Goal: Task Accomplishment & Management: Use online tool/utility

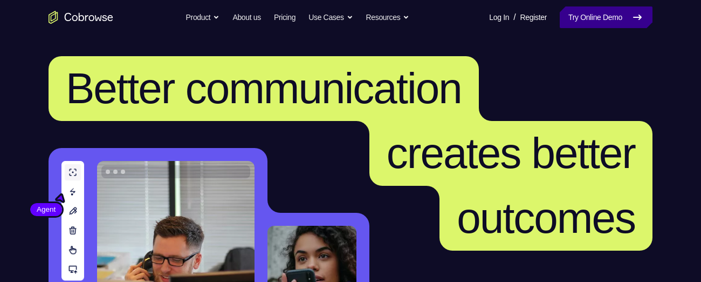
click at [601, 15] on link "Try Online Demo" at bounding box center [606, 17] width 93 height 22
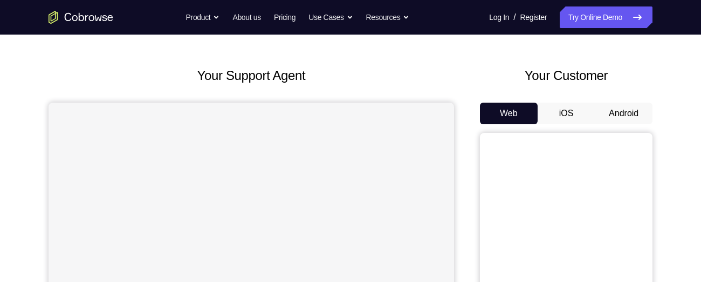
click at [626, 113] on button "Android" at bounding box center [624, 113] width 58 height 22
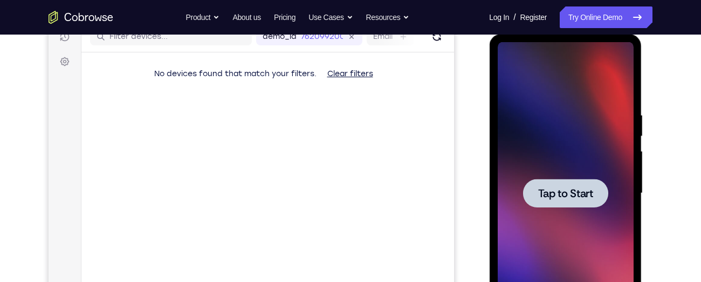
click at [565, 193] on span "Tap to Start" at bounding box center [565, 193] width 55 height 11
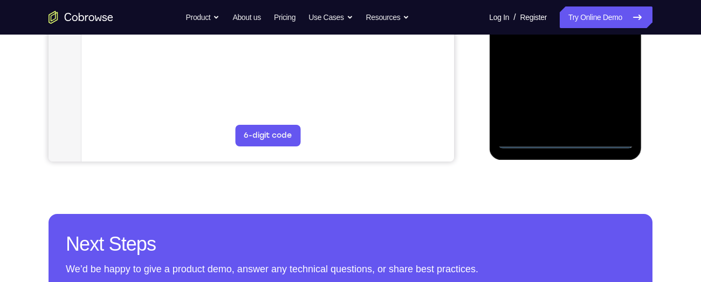
scroll to position [339, 0]
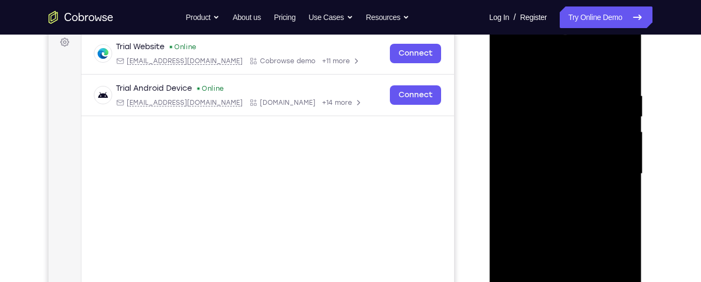
scroll to position [163, 0]
click at [615, 266] on div at bounding box center [565, 174] width 136 height 302
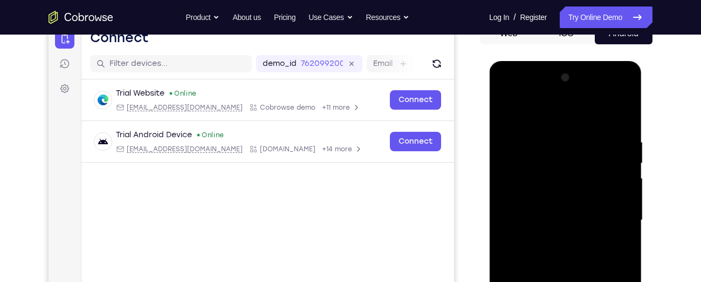
scroll to position [119, 0]
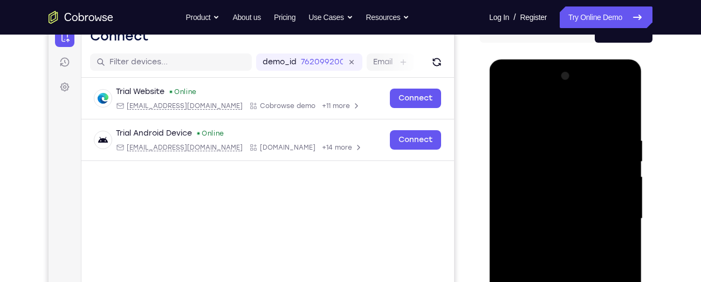
click at [505, 90] on div at bounding box center [565, 218] width 136 height 302
click at [609, 210] on div at bounding box center [565, 218] width 136 height 302
click at [551, 238] on div at bounding box center [565, 218] width 136 height 302
click at [543, 207] on div at bounding box center [565, 218] width 136 height 302
click at [532, 200] on div at bounding box center [565, 218] width 136 height 302
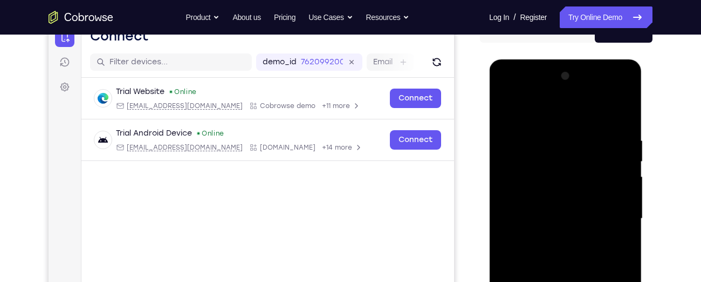
click at [537, 220] on div at bounding box center [565, 218] width 136 height 302
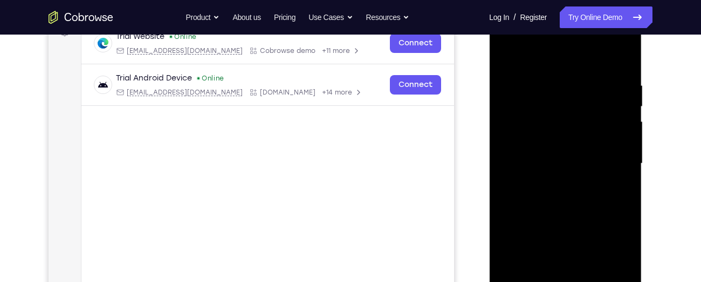
scroll to position [188, 0]
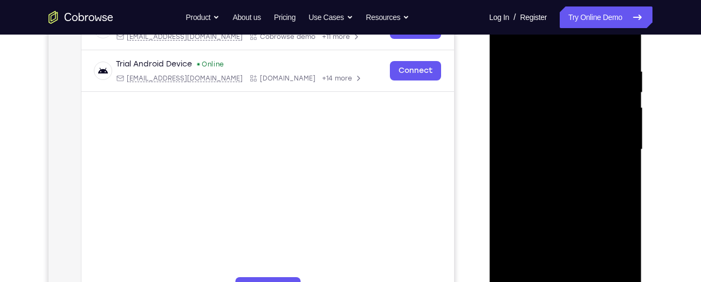
click at [544, 188] on div at bounding box center [565, 149] width 136 height 302
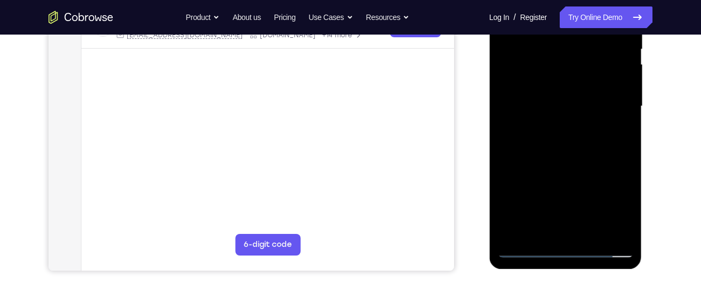
scroll to position [232, 0]
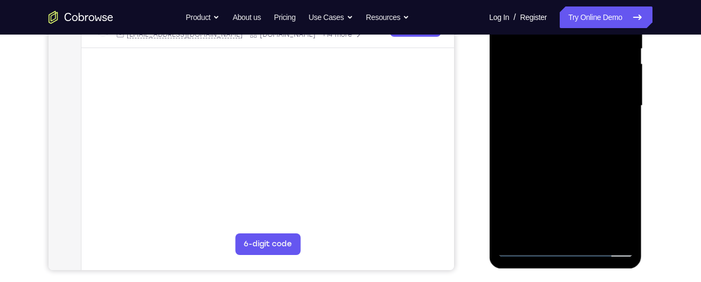
click at [544, 155] on div at bounding box center [565, 106] width 136 height 302
click at [591, 231] on div at bounding box center [565, 106] width 136 height 302
click at [550, 152] on div at bounding box center [565, 106] width 136 height 302
click at [612, 124] on div at bounding box center [565, 106] width 136 height 302
click at [563, 100] on div at bounding box center [565, 106] width 136 height 302
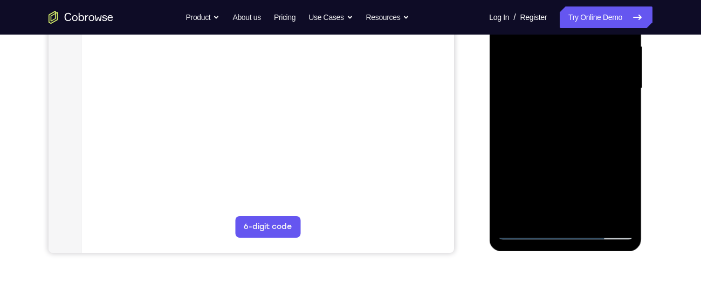
scroll to position [250, 0]
click at [555, 211] on div at bounding box center [565, 88] width 136 height 302
click at [619, 115] on div at bounding box center [565, 88] width 136 height 302
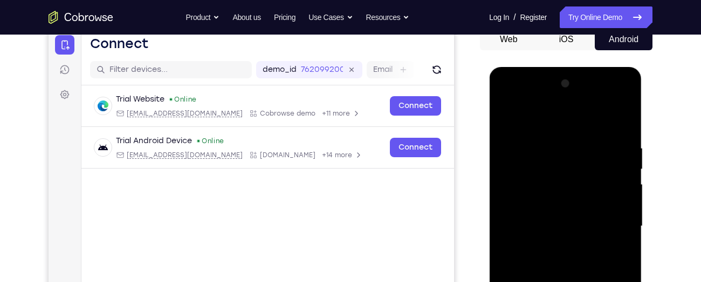
scroll to position [111, 0]
click at [505, 119] on div at bounding box center [565, 227] width 136 height 302
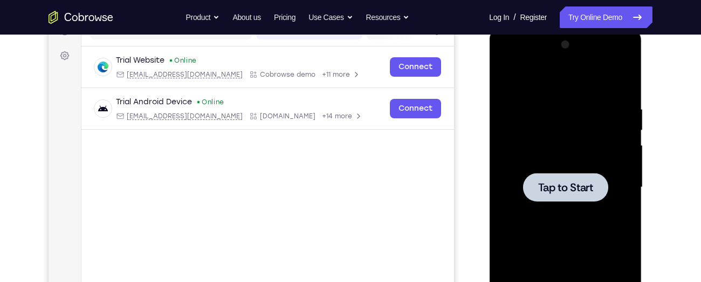
scroll to position [173, 0]
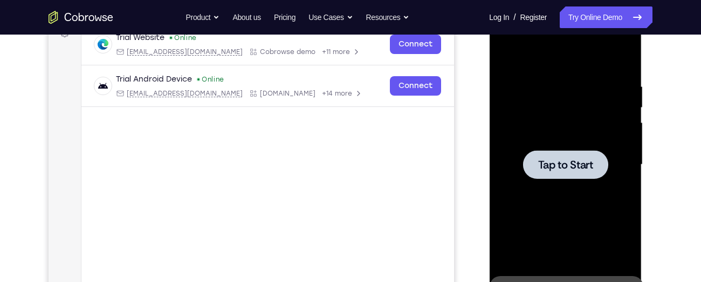
click at [549, 155] on div at bounding box center [565, 164] width 85 height 29
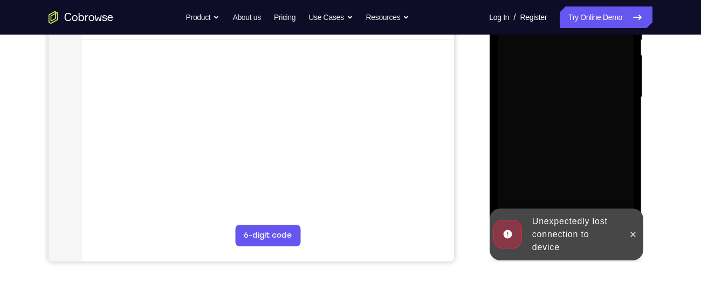
scroll to position [242, 0]
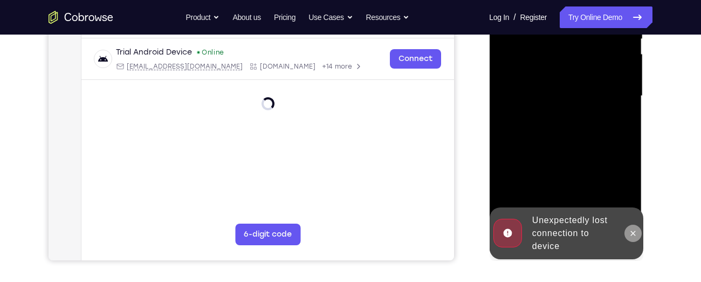
click at [631, 229] on icon at bounding box center [632, 233] width 9 height 9
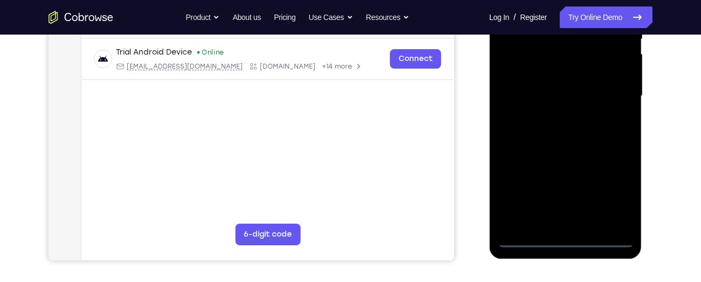
click at [566, 236] on div at bounding box center [565, 96] width 136 height 302
click at [611, 193] on div at bounding box center [565, 96] width 136 height 302
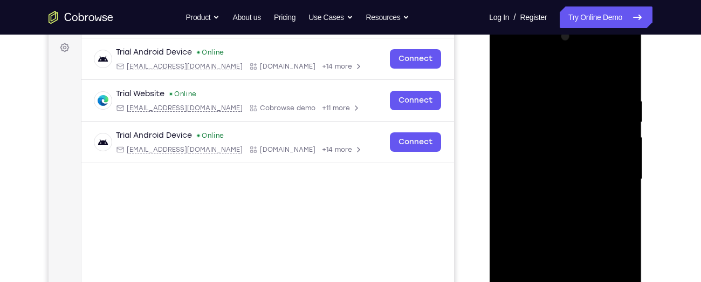
scroll to position [153, 0]
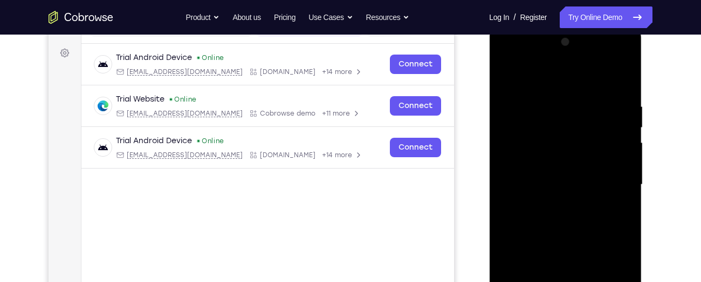
click at [506, 59] on div at bounding box center [565, 184] width 136 height 302
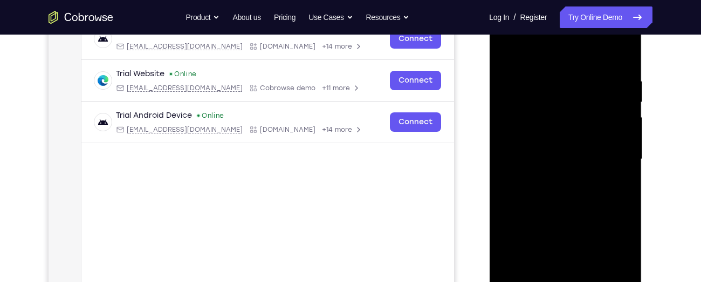
scroll to position [180, 0]
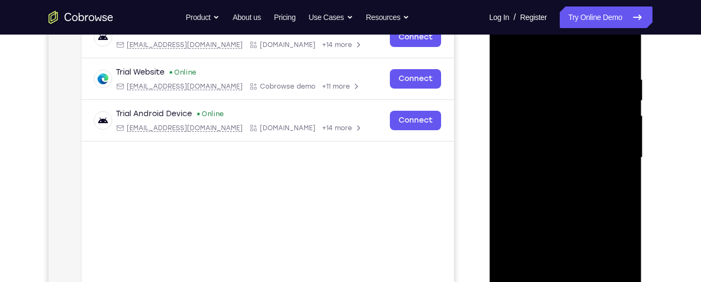
click at [614, 158] on div at bounding box center [565, 157] width 136 height 302
click at [548, 258] on div at bounding box center [565, 157] width 136 height 302
click at [551, 175] on div at bounding box center [565, 157] width 136 height 302
click at [551, 151] on div at bounding box center [565, 157] width 136 height 302
click at [537, 136] on div at bounding box center [565, 157] width 136 height 302
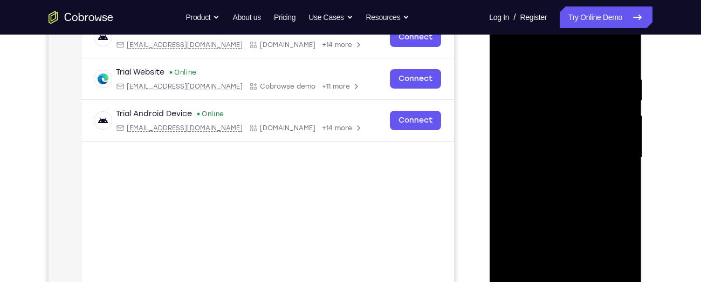
click at [542, 160] on div at bounding box center [565, 157] width 136 height 302
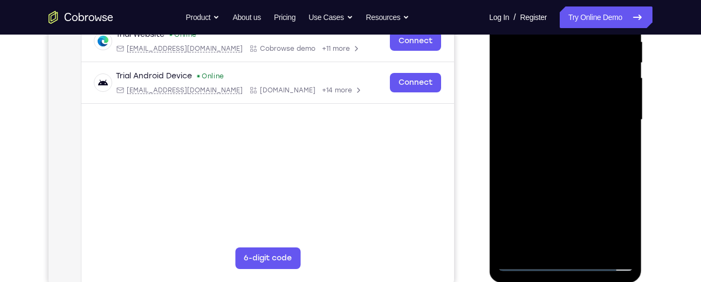
scroll to position [218, 0]
drag, startPoint x: 542, startPoint y: 121, endPoint x: 558, endPoint y: 122, distance: 15.7
click at [558, 122] on div at bounding box center [565, 119] width 136 height 302
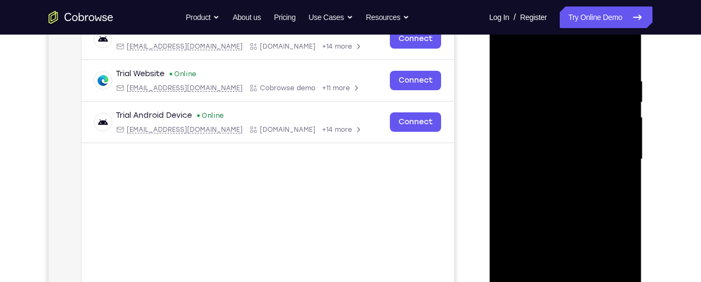
scroll to position [179, 0]
click at [558, 174] on div at bounding box center [565, 159] width 136 height 302
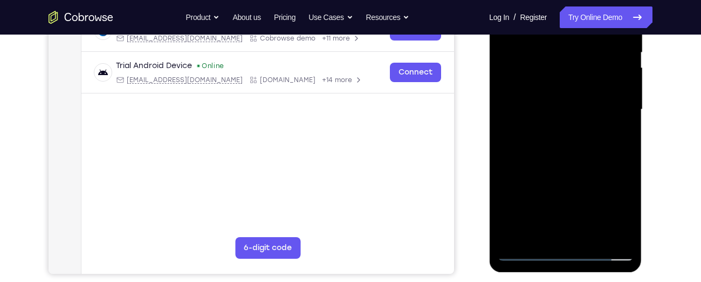
scroll to position [229, 0]
click at [570, 158] on div at bounding box center [565, 109] width 136 height 302
click at [627, 133] on div at bounding box center [565, 109] width 136 height 302
drag, startPoint x: 563, startPoint y: 182, endPoint x: 575, endPoint y: 69, distance: 113.4
click at [575, 69] on div at bounding box center [565, 109] width 136 height 302
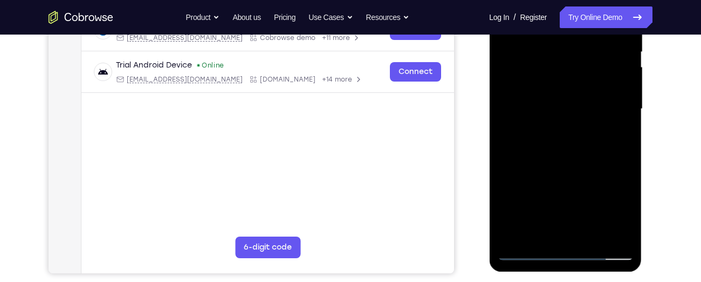
drag, startPoint x: 560, startPoint y: 181, endPoint x: 555, endPoint y: 43, distance: 137.6
click at [555, 43] on div at bounding box center [565, 109] width 136 height 302
drag, startPoint x: 549, startPoint y: 169, endPoint x: 551, endPoint y: 41, distance: 128.4
click at [551, 41] on div at bounding box center [565, 109] width 136 height 302
drag, startPoint x: 546, startPoint y: 163, endPoint x: 546, endPoint y: 76, distance: 86.9
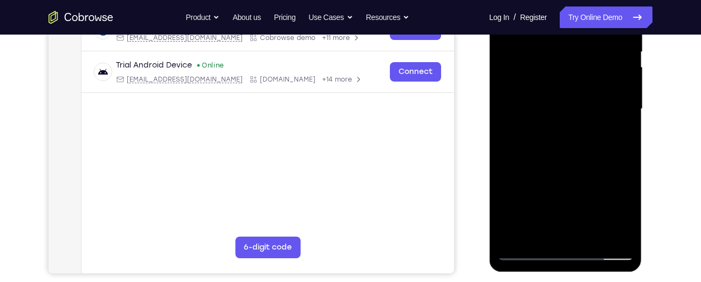
click at [546, 76] on div at bounding box center [565, 109] width 136 height 302
drag, startPoint x: 537, startPoint y: 176, endPoint x: 536, endPoint y: 50, distance: 126.2
click at [536, 50] on div at bounding box center [565, 109] width 136 height 302
drag, startPoint x: 539, startPoint y: 173, endPoint x: 549, endPoint y: 53, distance: 120.2
click at [549, 53] on div at bounding box center [565, 109] width 136 height 302
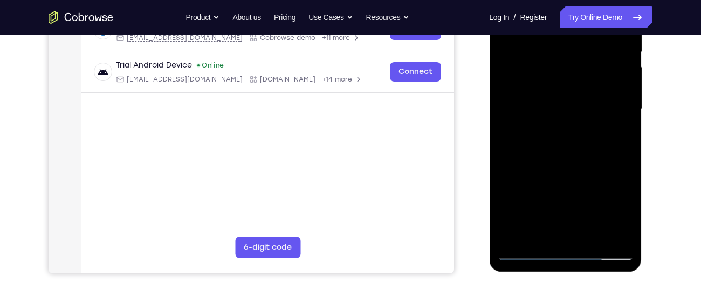
click at [505, 121] on div at bounding box center [565, 109] width 136 height 302
click at [544, 110] on div at bounding box center [565, 109] width 136 height 302
drag, startPoint x: 532, startPoint y: 175, endPoint x: 532, endPoint y: 90, distance: 85.2
click at [532, 90] on div at bounding box center [565, 109] width 136 height 302
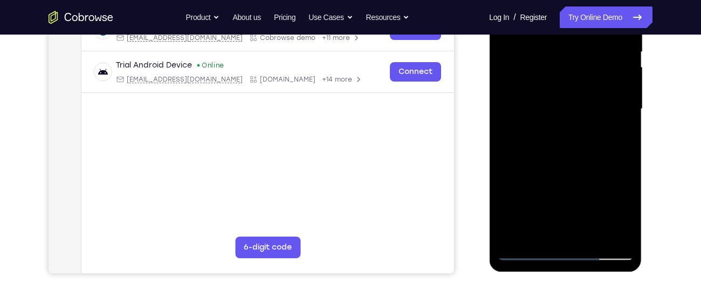
drag, startPoint x: 541, startPoint y: 160, endPoint x: 542, endPoint y: 54, distance: 105.7
click at [542, 54] on div at bounding box center [565, 109] width 136 height 302
drag, startPoint x: 541, startPoint y: 153, endPoint x: 541, endPoint y: 104, distance: 49.1
click at [541, 104] on div at bounding box center [565, 109] width 136 height 302
click at [627, 121] on div at bounding box center [565, 109] width 136 height 302
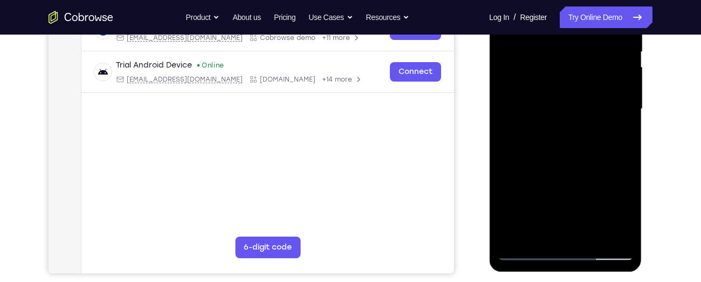
click at [627, 121] on div at bounding box center [565, 109] width 136 height 302
click at [548, 144] on div at bounding box center [565, 109] width 136 height 302
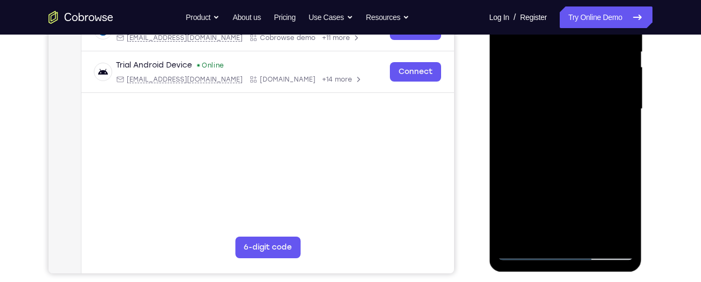
click at [548, 144] on div at bounding box center [565, 109] width 136 height 302
drag, startPoint x: 535, startPoint y: 178, endPoint x: 545, endPoint y: 76, distance: 103.0
click at [545, 76] on div at bounding box center [565, 109] width 136 height 302
drag, startPoint x: 539, startPoint y: 160, endPoint x: 541, endPoint y: 51, distance: 109.0
click at [541, 51] on div at bounding box center [565, 109] width 136 height 302
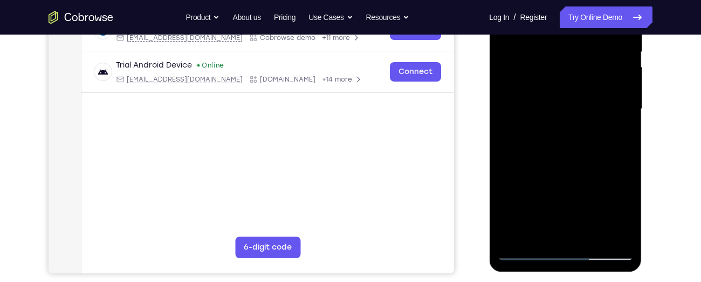
drag, startPoint x: 542, startPoint y: 157, endPoint x: 541, endPoint y: 50, distance: 106.8
click at [541, 50] on div at bounding box center [565, 109] width 136 height 302
drag, startPoint x: 535, startPoint y: 156, endPoint x: 536, endPoint y: 48, distance: 108.4
click at [536, 48] on div at bounding box center [565, 109] width 136 height 302
drag, startPoint x: 549, startPoint y: 82, endPoint x: 539, endPoint y: 202, distance: 120.7
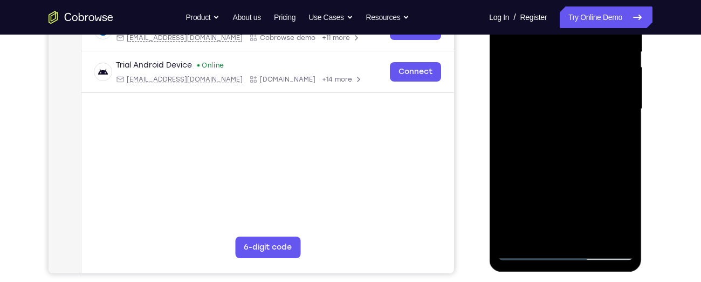
click at [539, 202] on div at bounding box center [565, 109] width 136 height 302
drag, startPoint x: 552, startPoint y: 72, endPoint x: 533, endPoint y: 135, distance: 66.0
click at [533, 135] on div at bounding box center [565, 109] width 136 height 302
drag, startPoint x: 537, startPoint y: 166, endPoint x: 551, endPoint y: 58, distance: 109.4
click at [551, 58] on div at bounding box center [565, 109] width 136 height 302
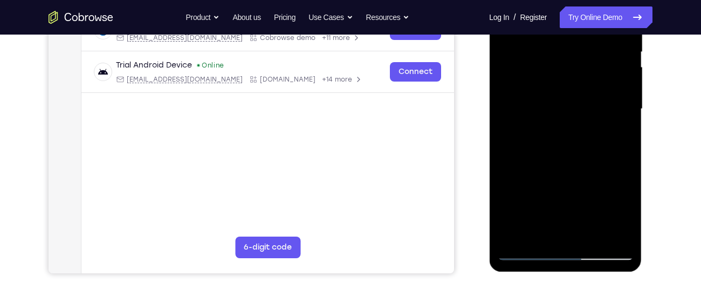
drag, startPoint x: 553, startPoint y: 163, endPoint x: 559, endPoint y: 57, distance: 105.9
click at [559, 57] on div at bounding box center [565, 109] width 136 height 302
drag, startPoint x: 547, startPoint y: 168, endPoint x: 550, endPoint y: 65, distance: 103.1
click at [550, 65] on div at bounding box center [565, 109] width 136 height 302
drag, startPoint x: 551, startPoint y: 98, endPoint x: 546, endPoint y: 55, distance: 43.4
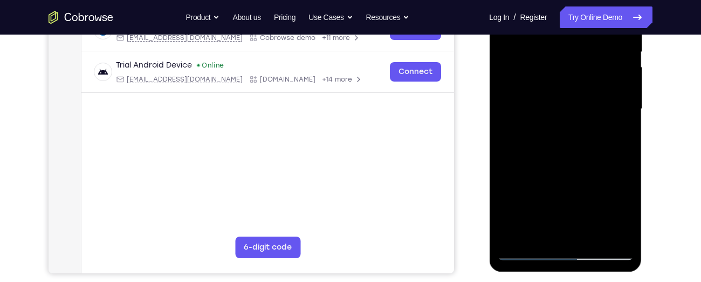
click at [546, 55] on div at bounding box center [565, 109] width 136 height 302
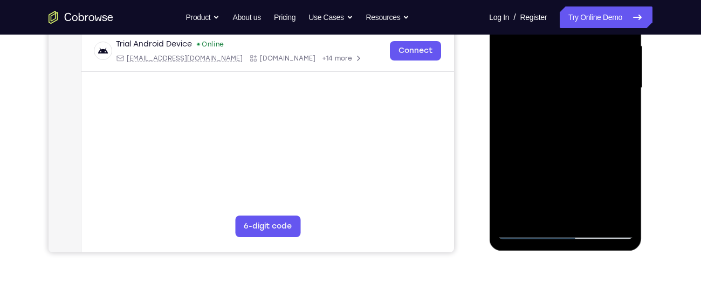
scroll to position [249, 0]
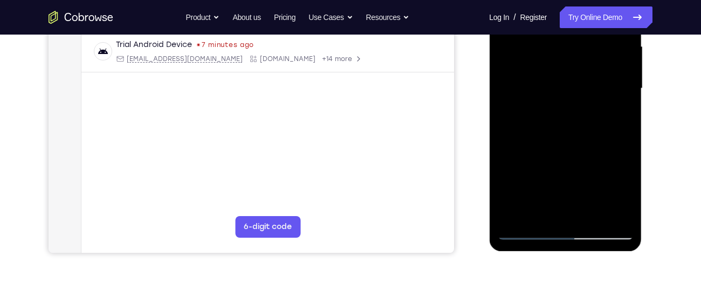
drag, startPoint x: 539, startPoint y: 157, endPoint x: 545, endPoint y: 45, distance: 112.4
click at [545, 45] on div at bounding box center [565, 88] width 136 height 302
drag, startPoint x: 541, startPoint y: 152, endPoint x: 546, endPoint y: 33, distance: 118.2
click at [546, 33] on div at bounding box center [565, 88] width 136 height 302
drag, startPoint x: 543, startPoint y: 152, endPoint x: 544, endPoint y: 35, distance: 117.6
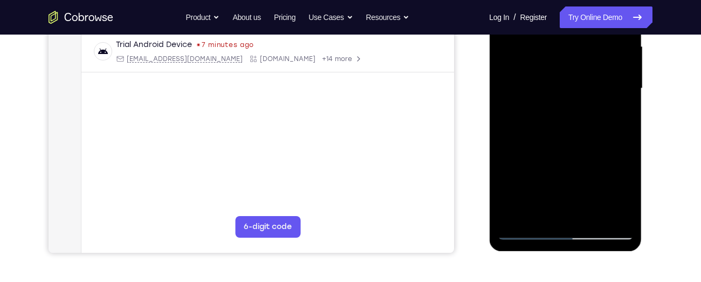
click at [544, 35] on div at bounding box center [565, 88] width 136 height 302
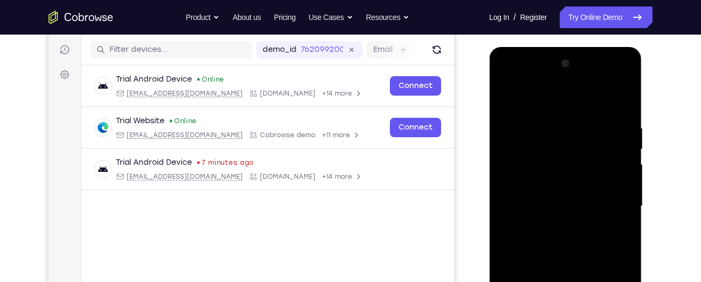
scroll to position [131, 0]
click at [624, 95] on div at bounding box center [565, 207] width 136 height 302
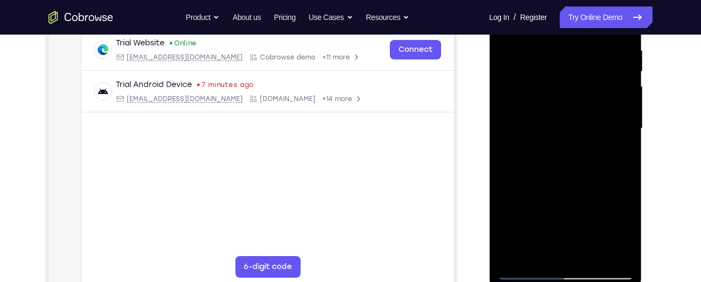
scroll to position [210, 0]
click at [508, 142] on div at bounding box center [565, 128] width 136 height 302
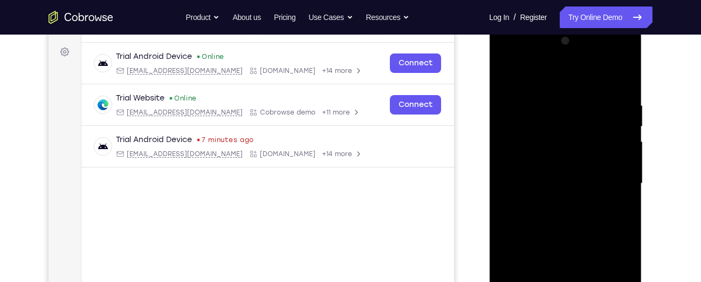
scroll to position [154, 0]
drag, startPoint x: 526, startPoint y: 134, endPoint x: 517, endPoint y: 222, distance: 88.9
click at [517, 222] on div at bounding box center [565, 184] width 136 height 302
click at [507, 72] on div at bounding box center [565, 184] width 136 height 302
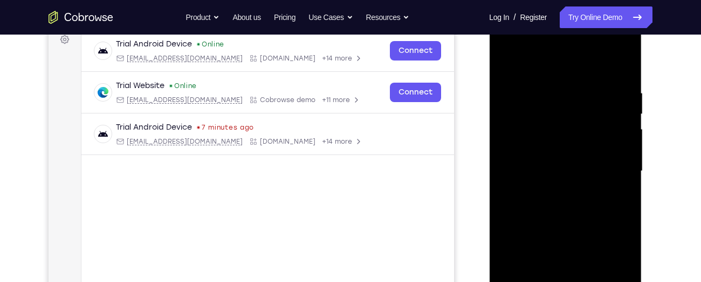
click at [560, 83] on div at bounding box center [565, 171] width 136 height 302
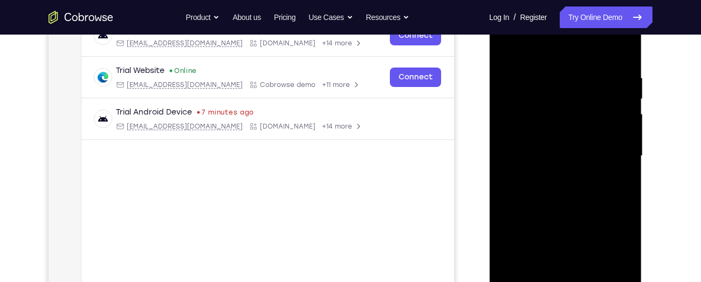
scroll to position [153, 0]
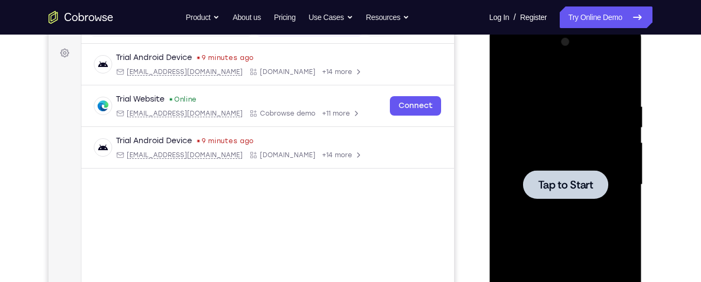
click at [543, 162] on div at bounding box center [565, 184] width 136 height 302
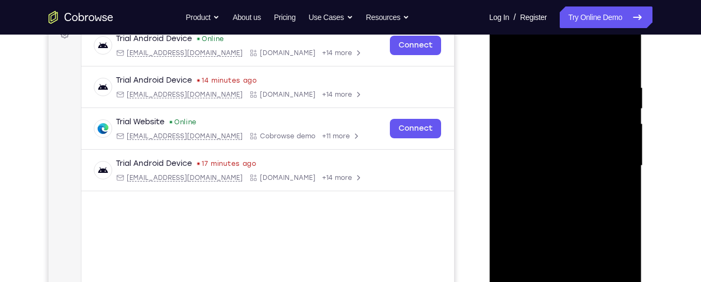
scroll to position [283, 0]
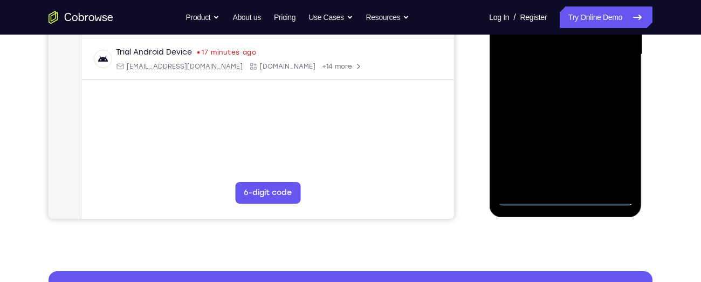
click at [569, 197] on div at bounding box center [565, 54] width 136 height 302
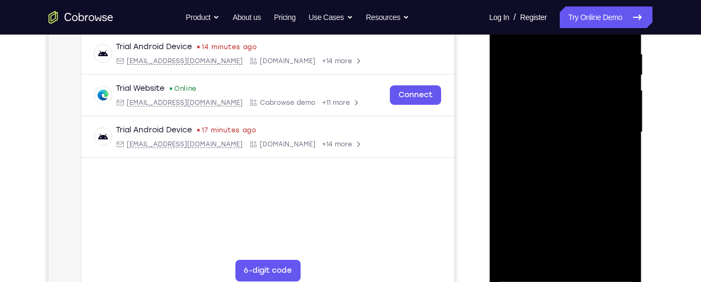
scroll to position [206, 0]
click at [614, 227] on div at bounding box center [565, 132] width 136 height 302
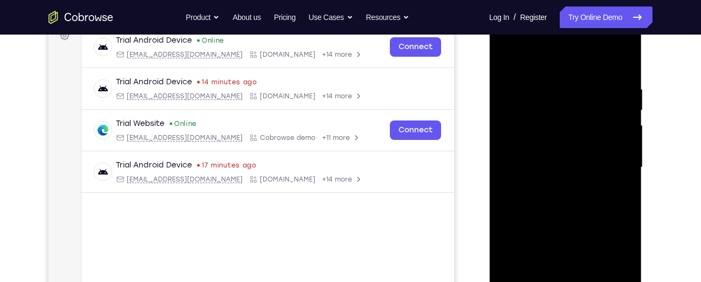
scroll to position [170, 0]
click at [507, 43] on div at bounding box center [565, 168] width 136 height 302
click at [518, 136] on div at bounding box center [565, 168] width 136 height 302
click at [551, 169] on div at bounding box center [565, 168] width 136 height 302
click at [540, 152] on div at bounding box center [565, 168] width 136 height 302
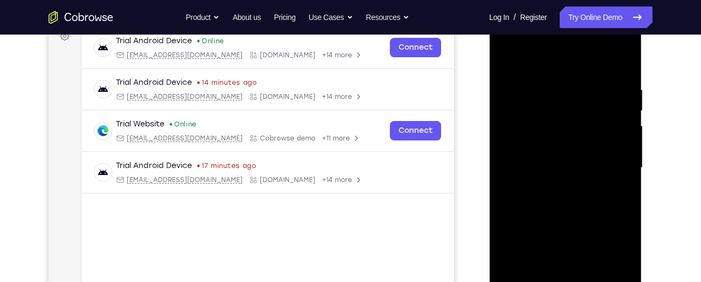
click at [544, 170] on div at bounding box center [565, 168] width 136 height 302
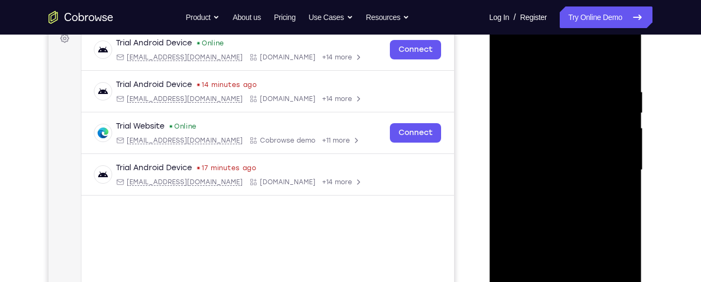
scroll to position [166, 0]
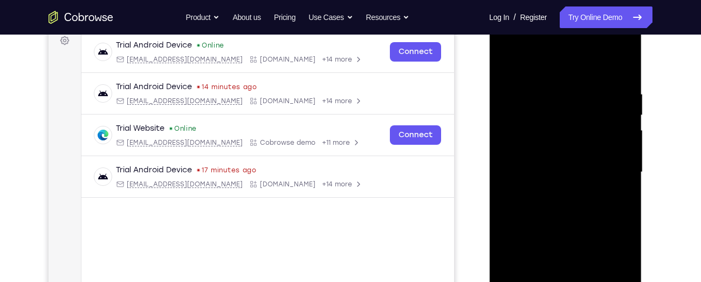
click at [517, 183] on div at bounding box center [565, 172] width 136 height 302
click at [514, 175] on div at bounding box center [565, 172] width 136 height 302
click at [511, 180] on div at bounding box center [565, 172] width 136 height 302
click at [607, 62] on div at bounding box center [565, 172] width 136 height 302
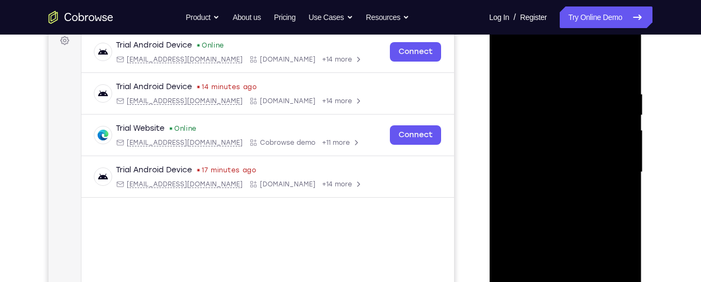
click at [621, 43] on div at bounding box center [565, 172] width 136 height 302
click at [511, 80] on div at bounding box center [565, 172] width 136 height 302
click at [504, 42] on div at bounding box center [565, 172] width 136 height 302
click at [523, 184] on div at bounding box center [565, 172] width 136 height 302
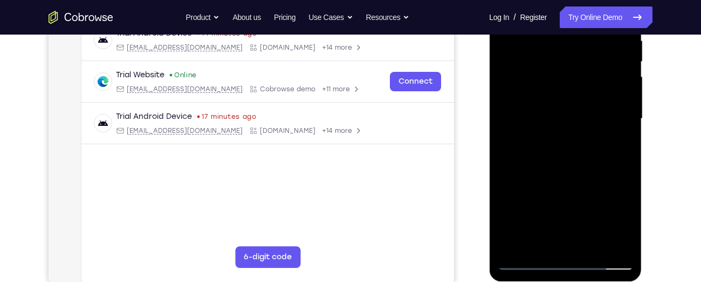
scroll to position [212, 0]
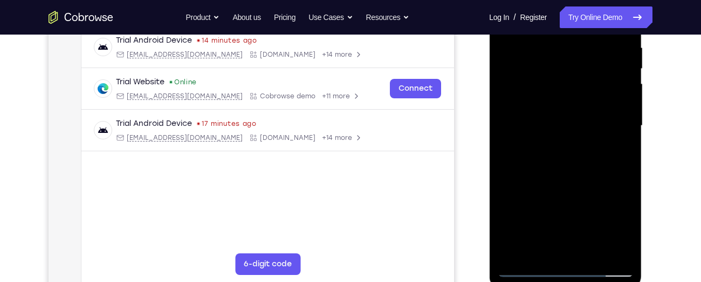
click at [610, 122] on div at bounding box center [565, 126] width 136 height 302
click at [549, 145] on div at bounding box center [565, 126] width 136 height 302
click at [550, 121] on div at bounding box center [565, 126] width 136 height 302
click at [541, 108] on div at bounding box center [565, 126] width 136 height 302
click at [537, 127] on div at bounding box center [565, 126] width 136 height 302
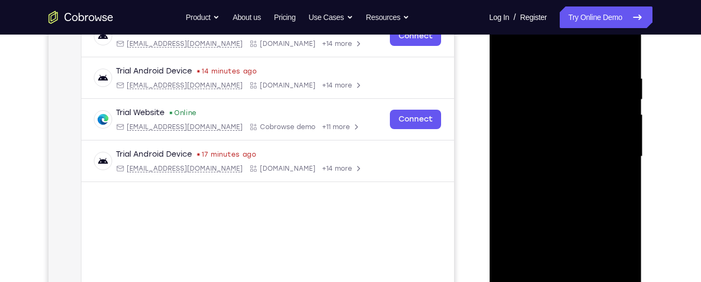
scroll to position [181, 0]
click at [548, 193] on div at bounding box center [565, 157] width 136 height 302
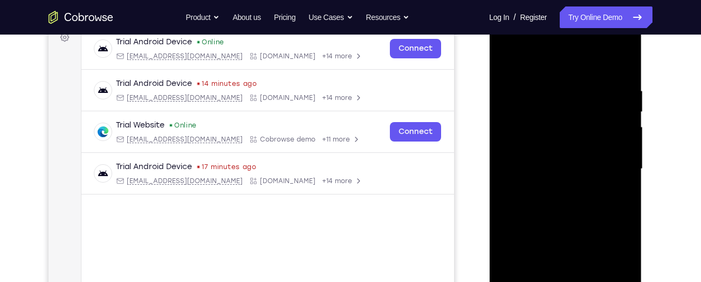
scroll to position [168, 0]
click at [562, 224] on div at bounding box center [565, 169] width 136 height 302
click at [546, 90] on div at bounding box center [565, 169] width 136 height 302
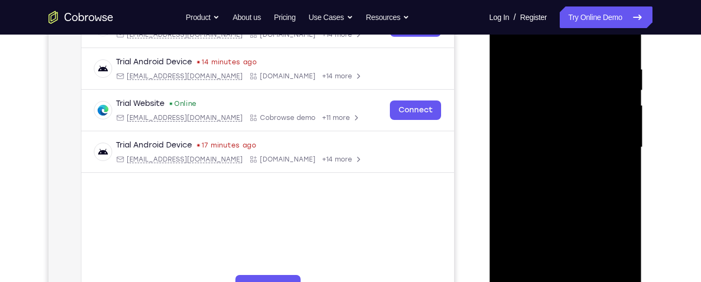
scroll to position [229, 0]
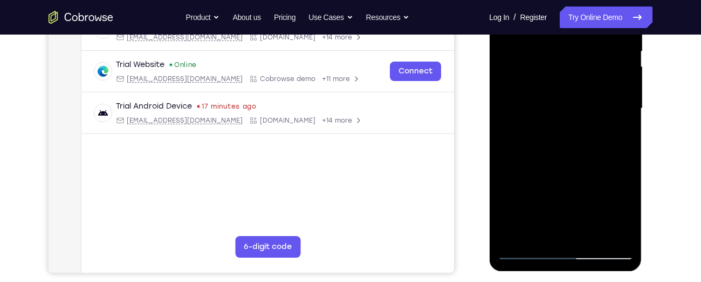
click at [610, 229] on div at bounding box center [565, 108] width 136 height 302
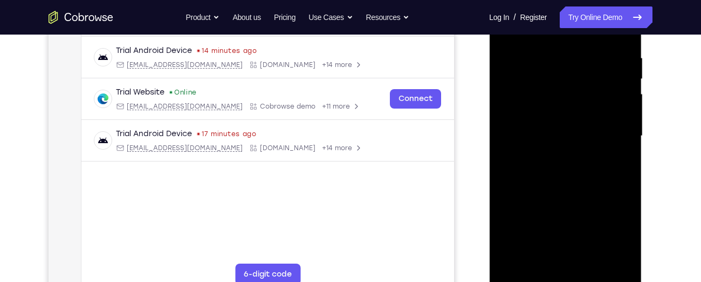
scroll to position [189, 0]
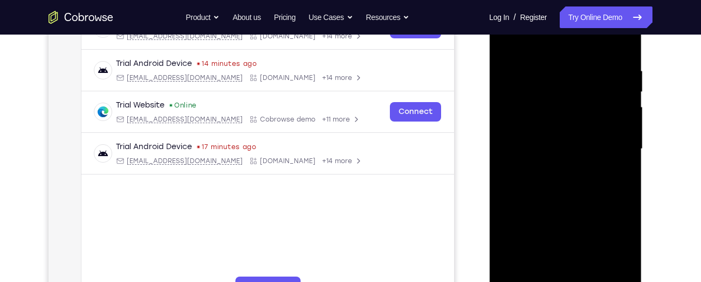
click at [607, 126] on div at bounding box center [565, 149] width 136 height 302
click at [621, 123] on div at bounding box center [565, 149] width 136 height 302
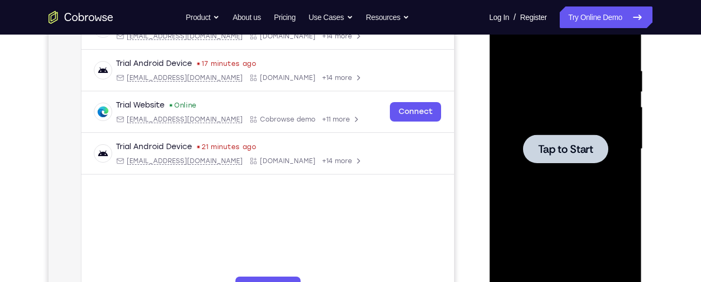
click at [584, 143] on span "Tap to Start" at bounding box center [565, 148] width 55 height 11
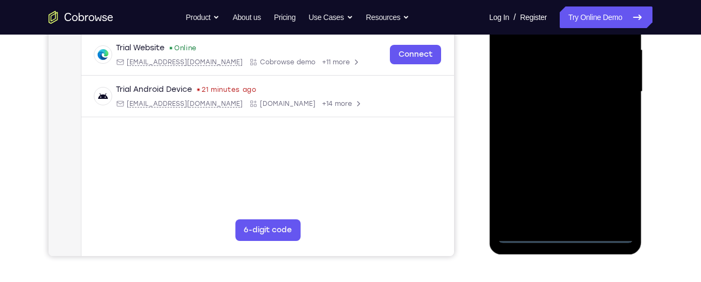
scroll to position [251, 0]
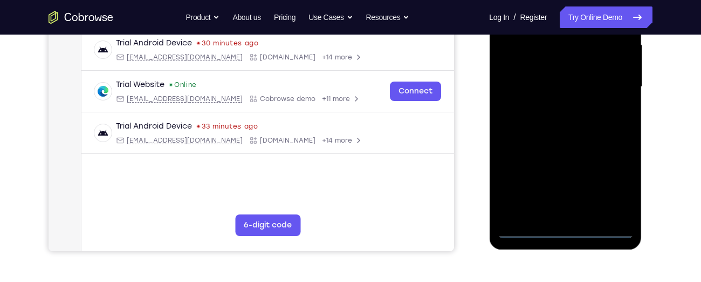
click at [563, 230] on div at bounding box center [565, 87] width 136 height 302
click at [611, 186] on div at bounding box center [565, 87] width 136 height 302
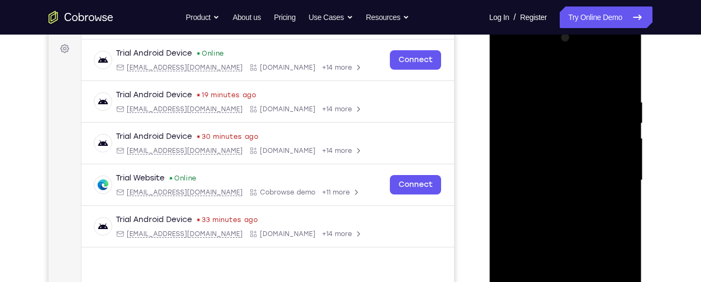
scroll to position [155, 0]
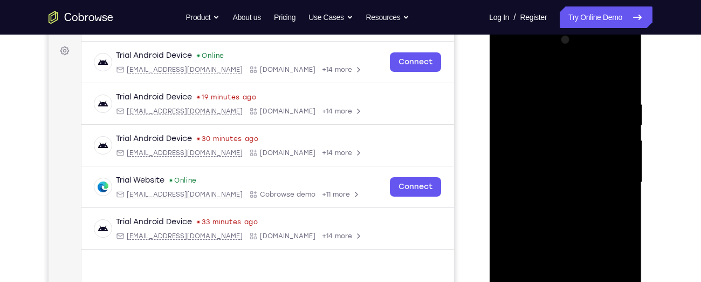
click at [504, 51] on div at bounding box center [565, 182] width 136 height 302
click at [611, 179] on div at bounding box center [565, 182] width 136 height 302
click at [607, 177] on div at bounding box center [565, 182] width 136 height 302
